Goal: Transaction & Acquisition: Purchase product/service

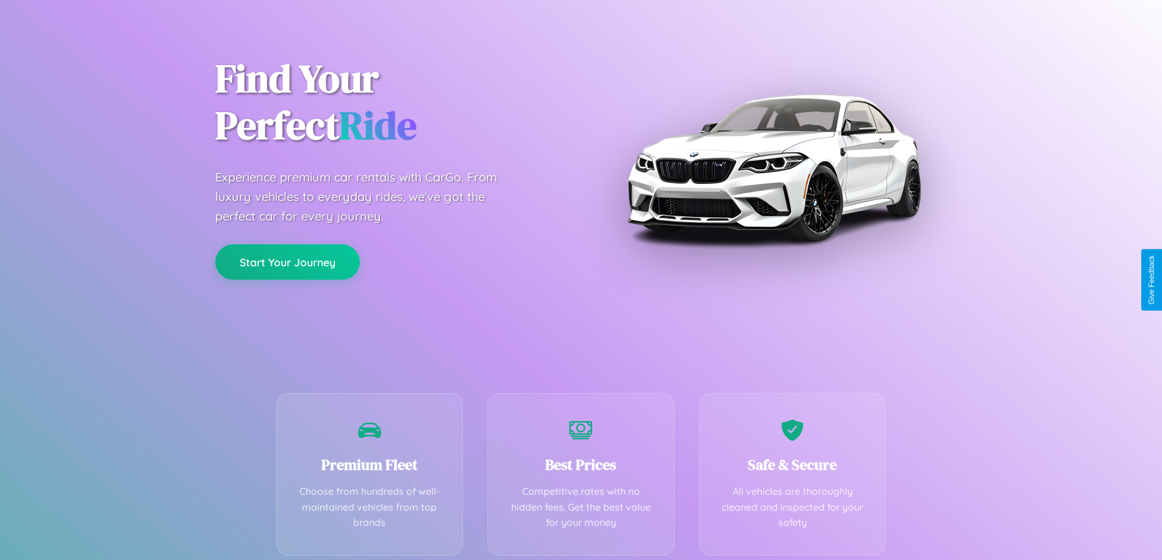
scroll to position [240, 0]
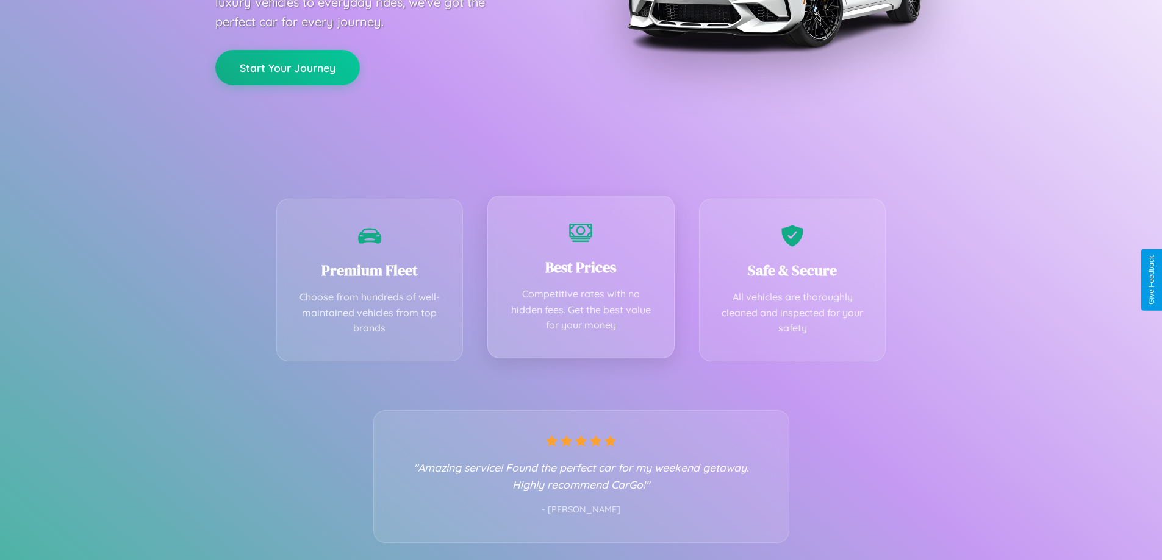
click at [580, 280] on div "Best Prices Competitive rates with no hidden fees. Get the best value for your …" at bounding box center [580, 277] width 187 height 163
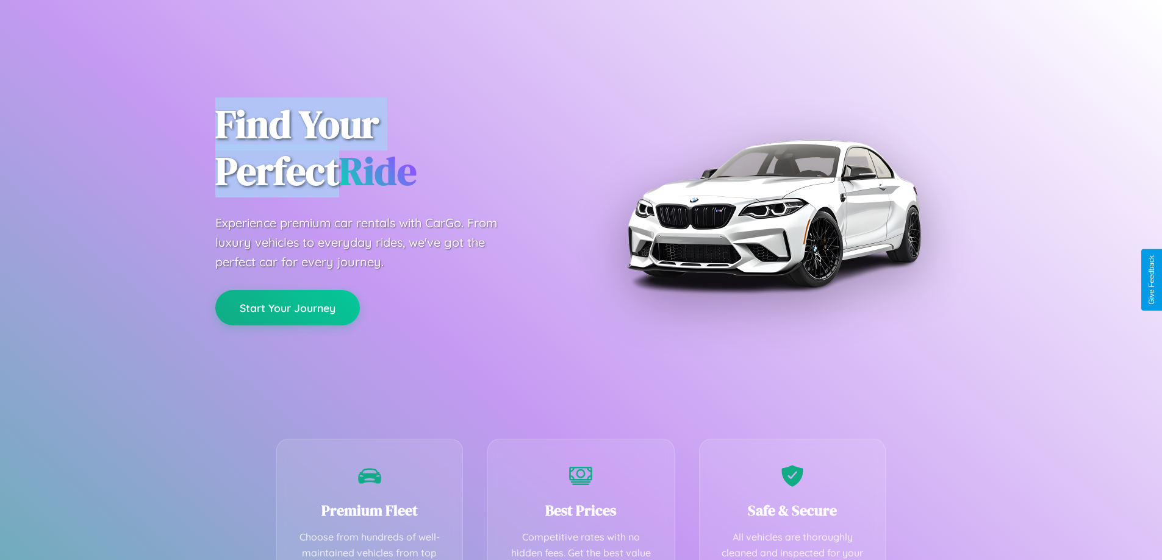
scroll to position [355, 0]
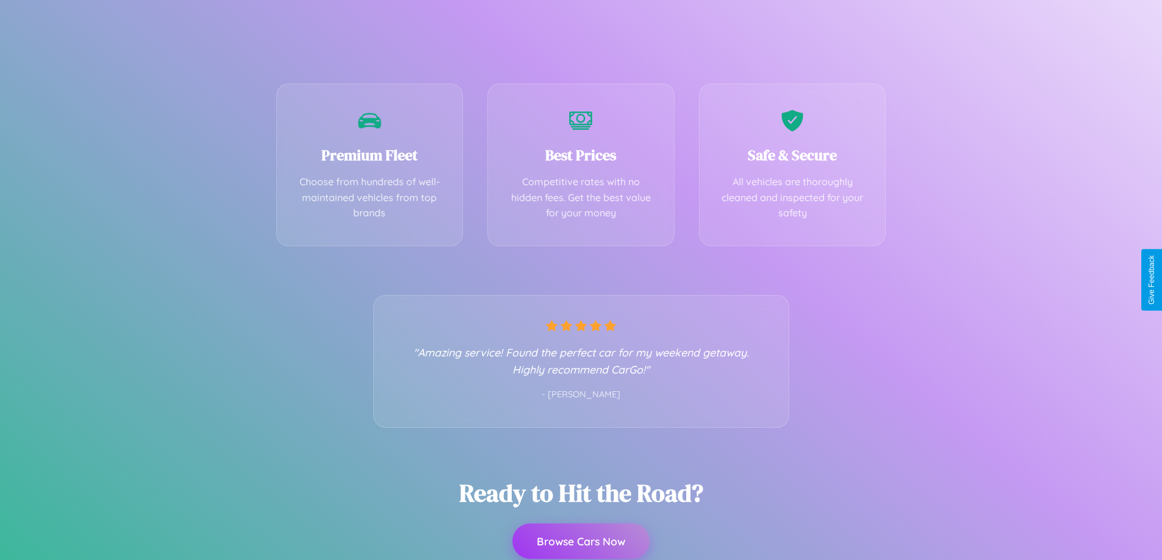
click at [580, 541] on button "Browse Cars Now" at bounding box center [580, 541] width 137 height 35
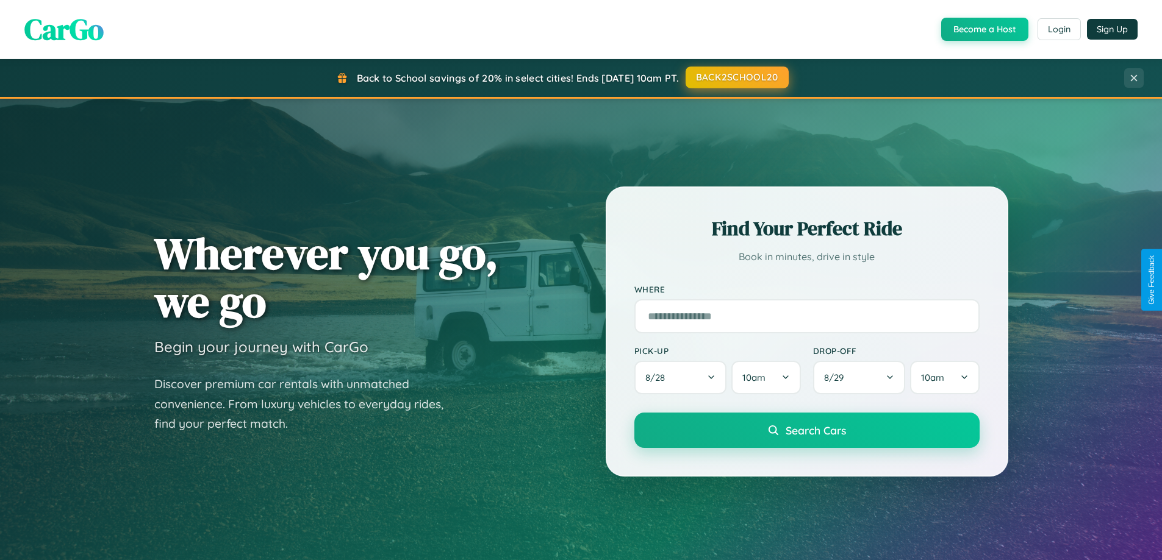
click at [736, 78] on button "BACK2SCHOOL20" at bounding box center [736, 77] width 103 height 22
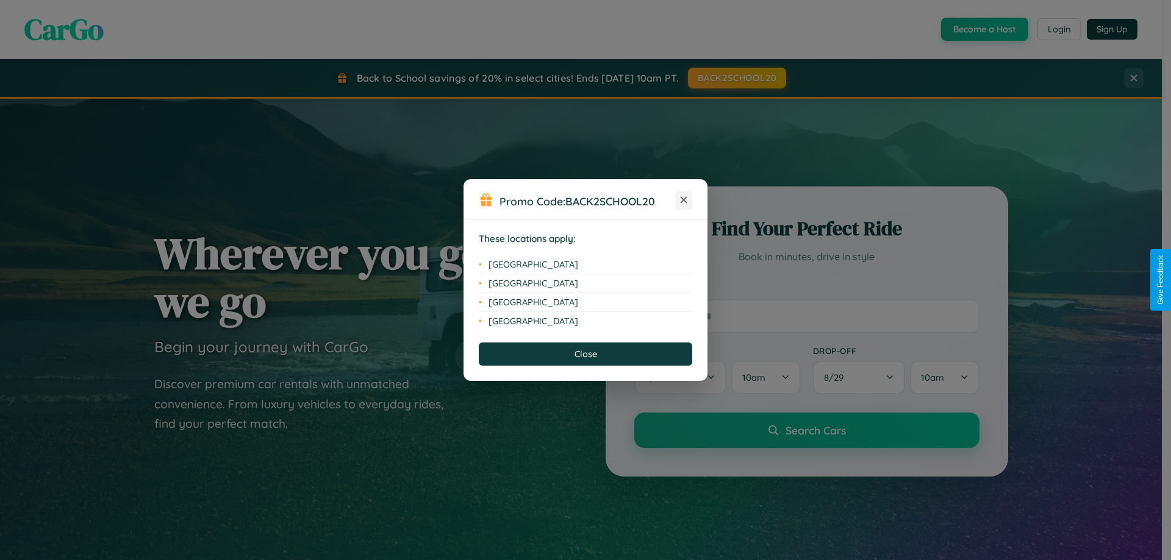
click at [684, 201] on icon at bounding box center [683, 200] width 7 height 7
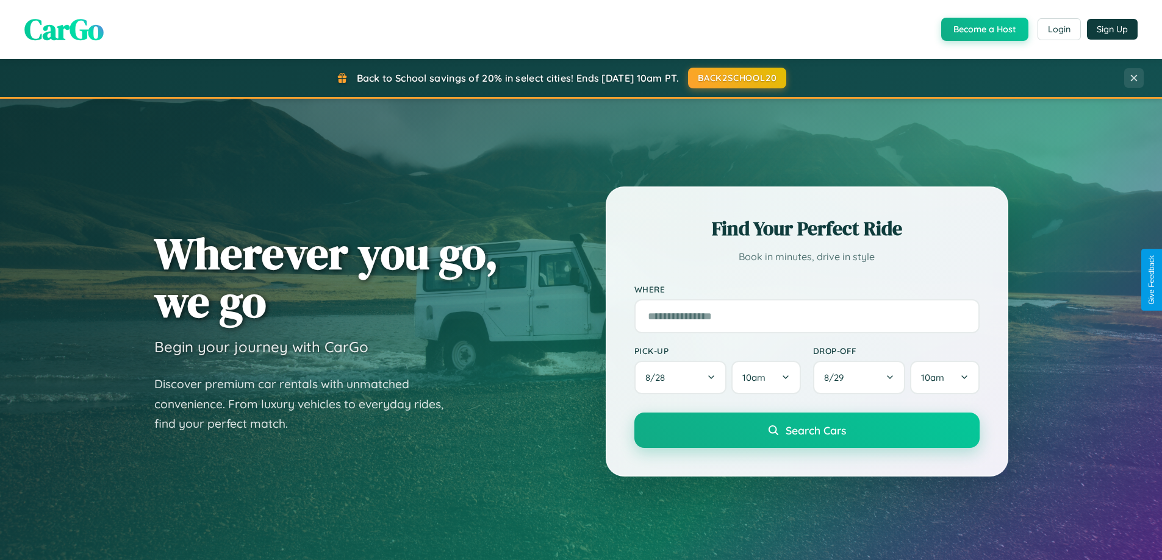
scroll to position [526, 0]
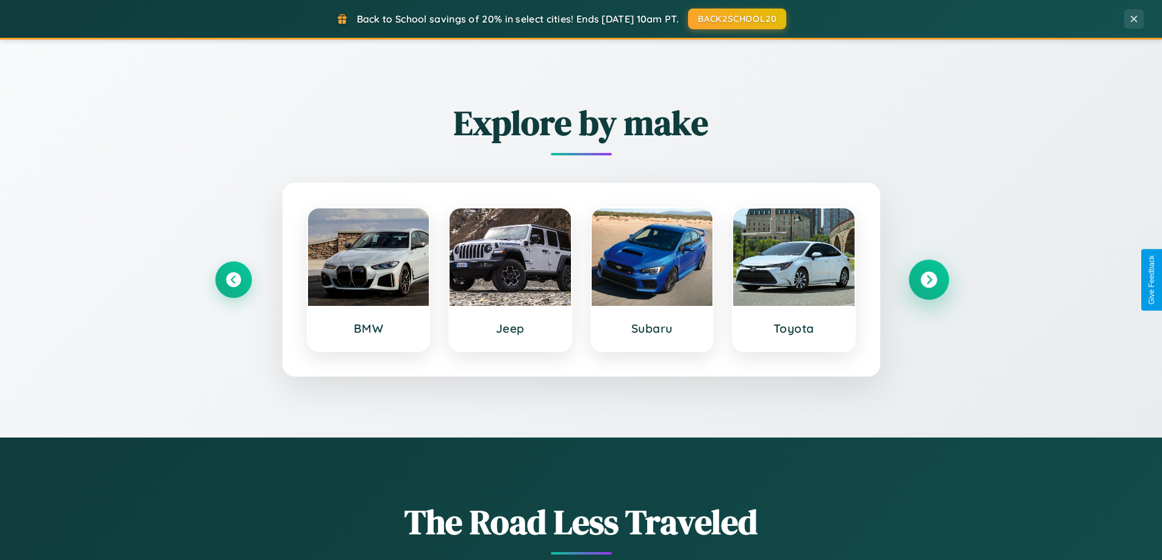
click at [928, 280] on icon at bounding box center [928, 280] width 16 height 16
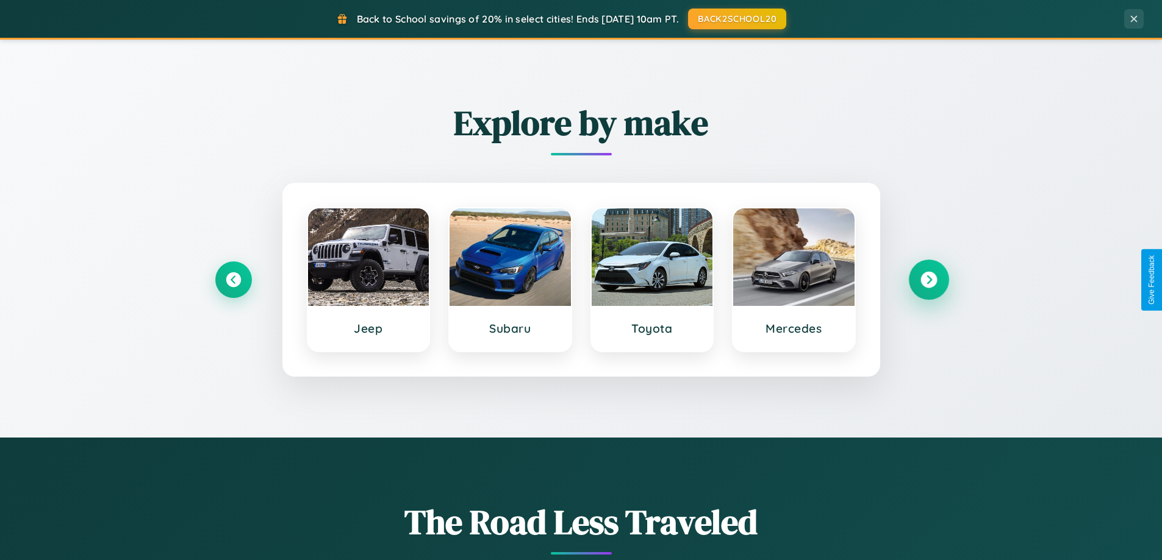
click at [928, 280] on icon at bounding box center [928, 280] width 16 height 16
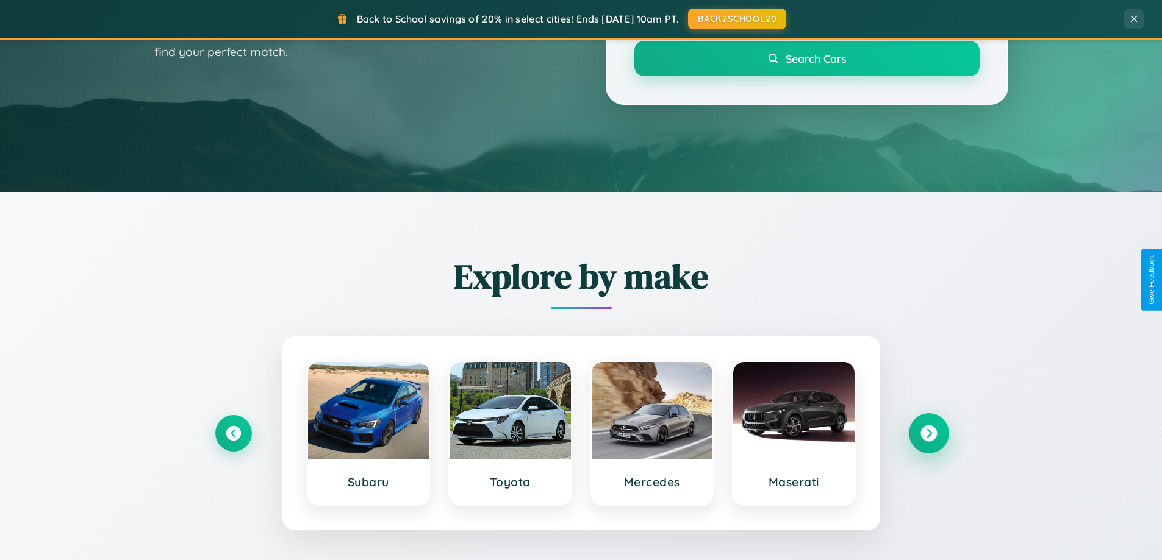
scroll to position [0, 0]
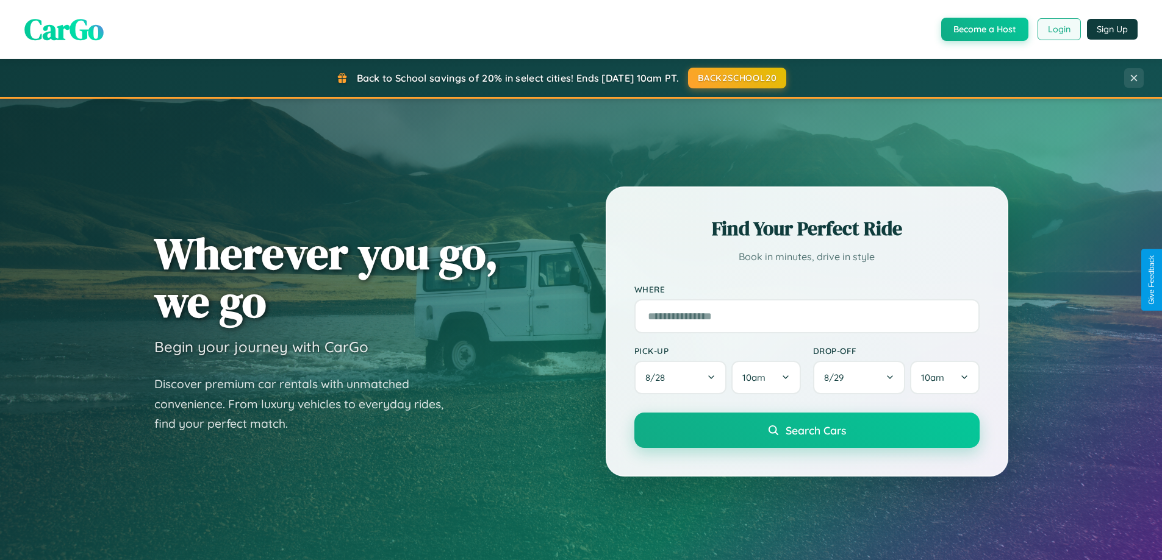
click at [1058, 29] on button "Login" at bounding box center [1058, 29] width 43 height 22
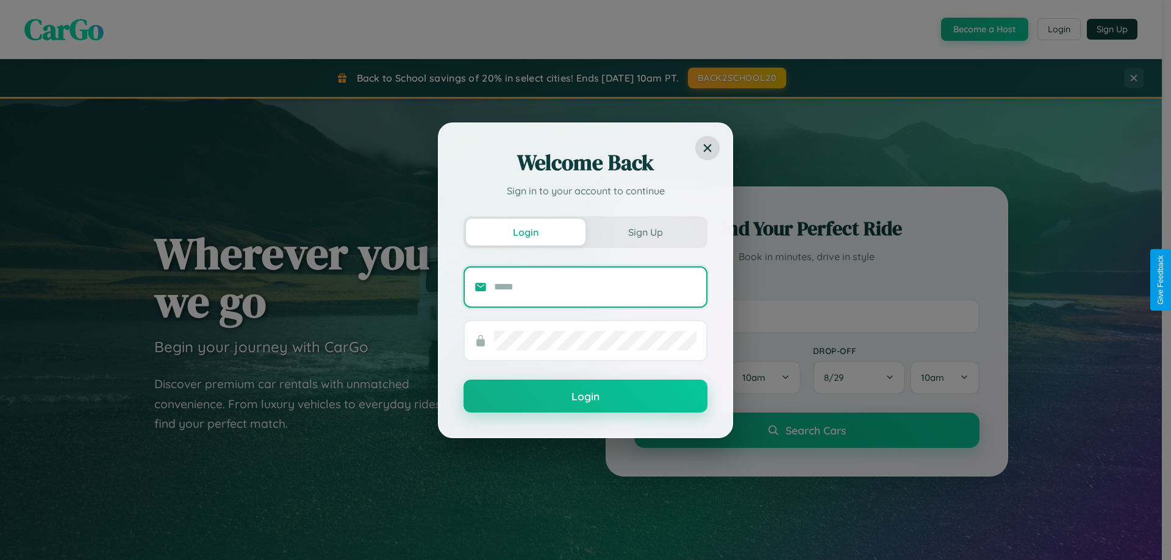
click at [595, 287] on input "text" at bounding box center [595, 287] width 202 height 20
type input "**********"
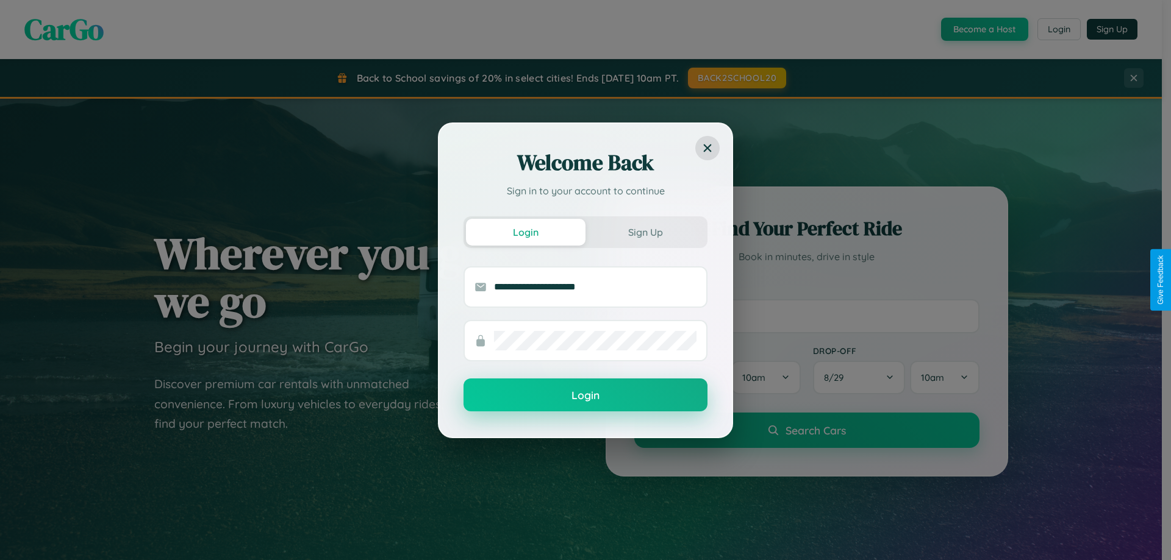
click at [585, 396] on button "Login" at bounding box center [585, 395] width 244 height 33
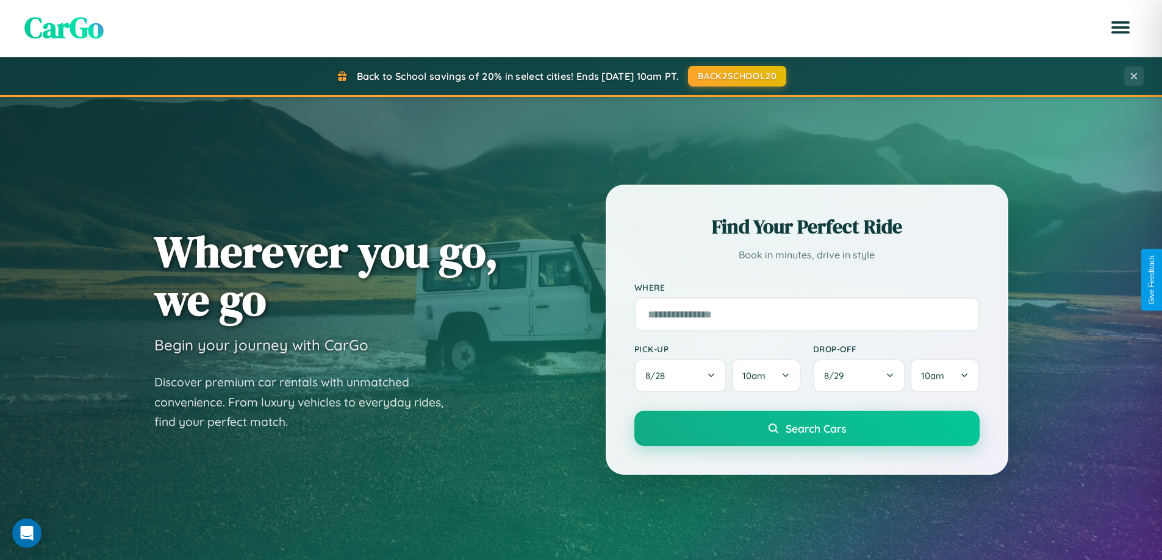
scroll to position [1959, 0]
